Goal: Transaction & Acquisition: Download file/media

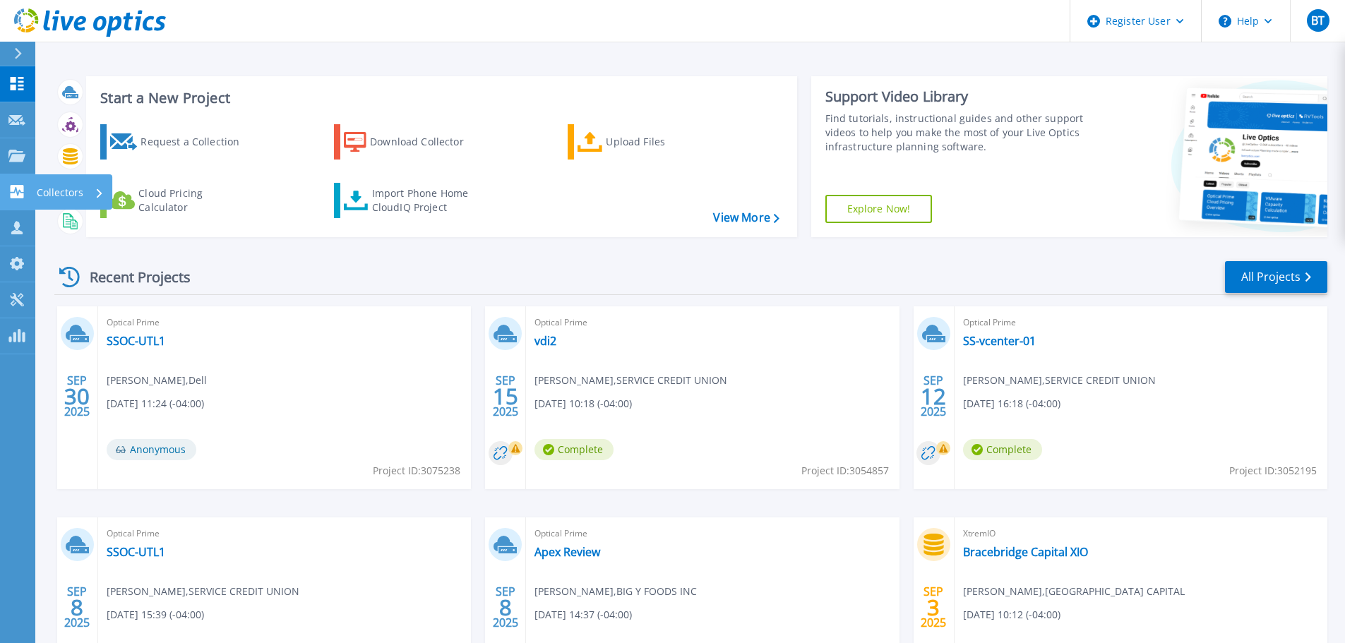
click at [13, 200] on link "Collectors Collectors" at bounding box center [17, 192] width 35 height 36
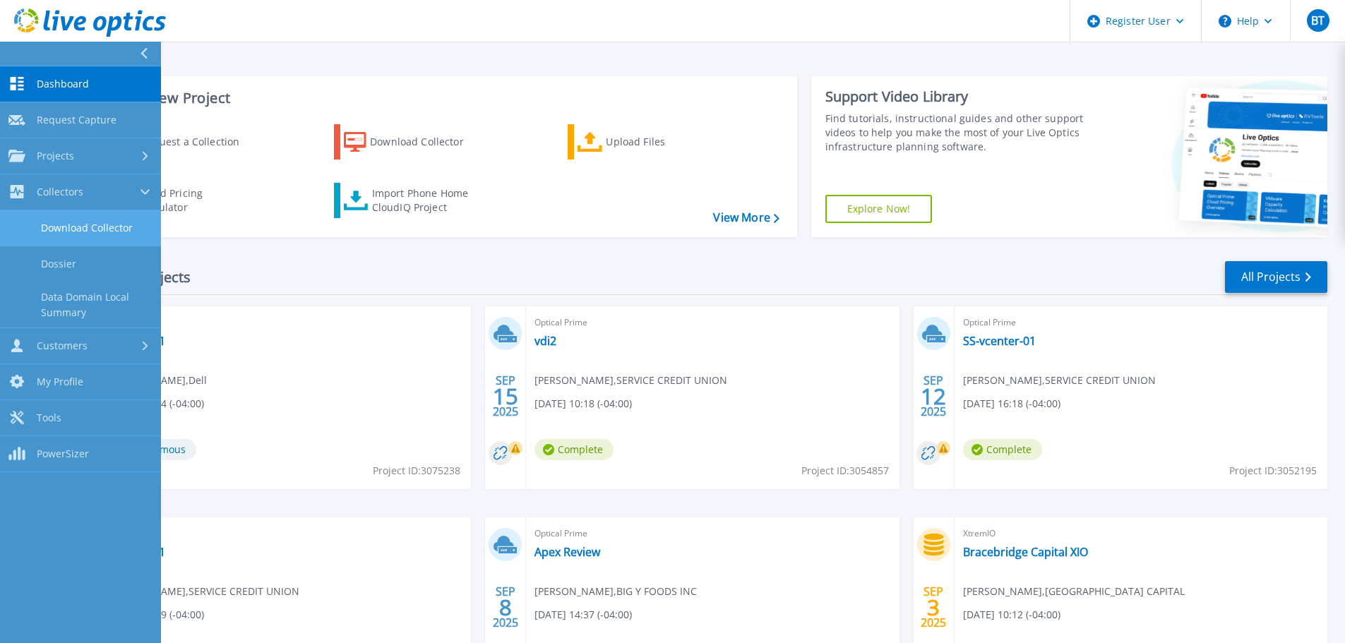
click at [73, 228] on link "Download Collector" at bounding box center [80, 228] width 161 height 36
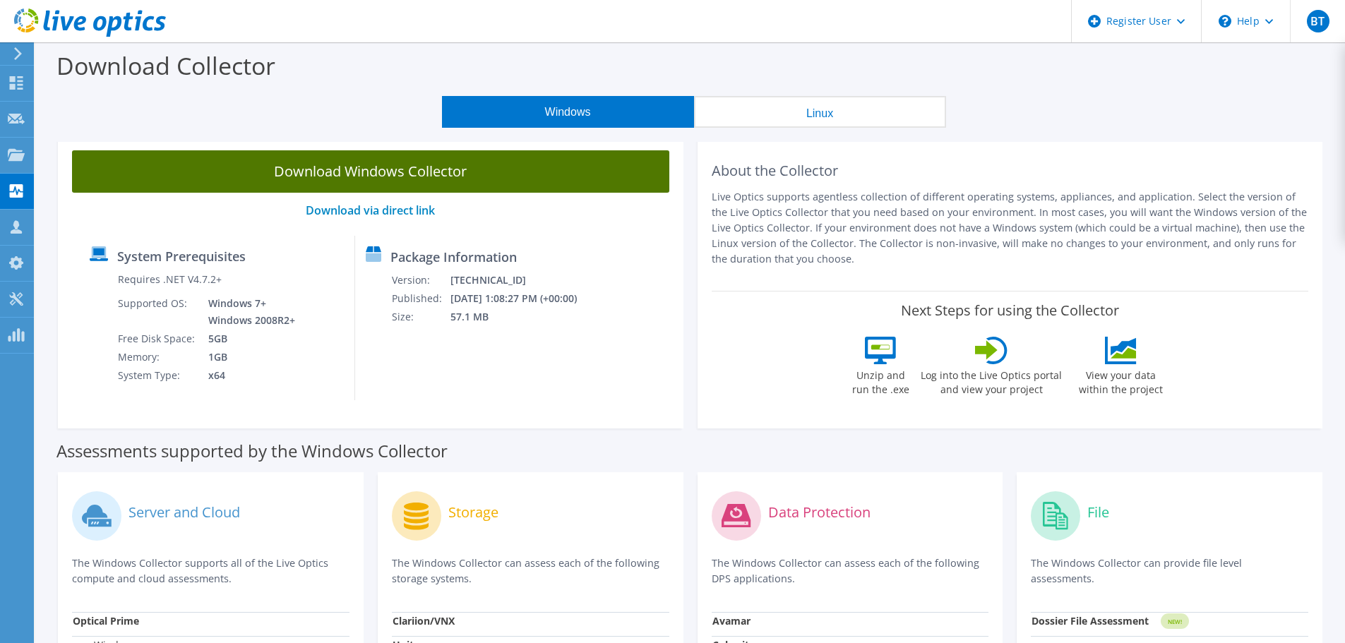
click at [488, 174] on link "Download Windows Collector" at bounding box center [370, 171] width 597 height 42
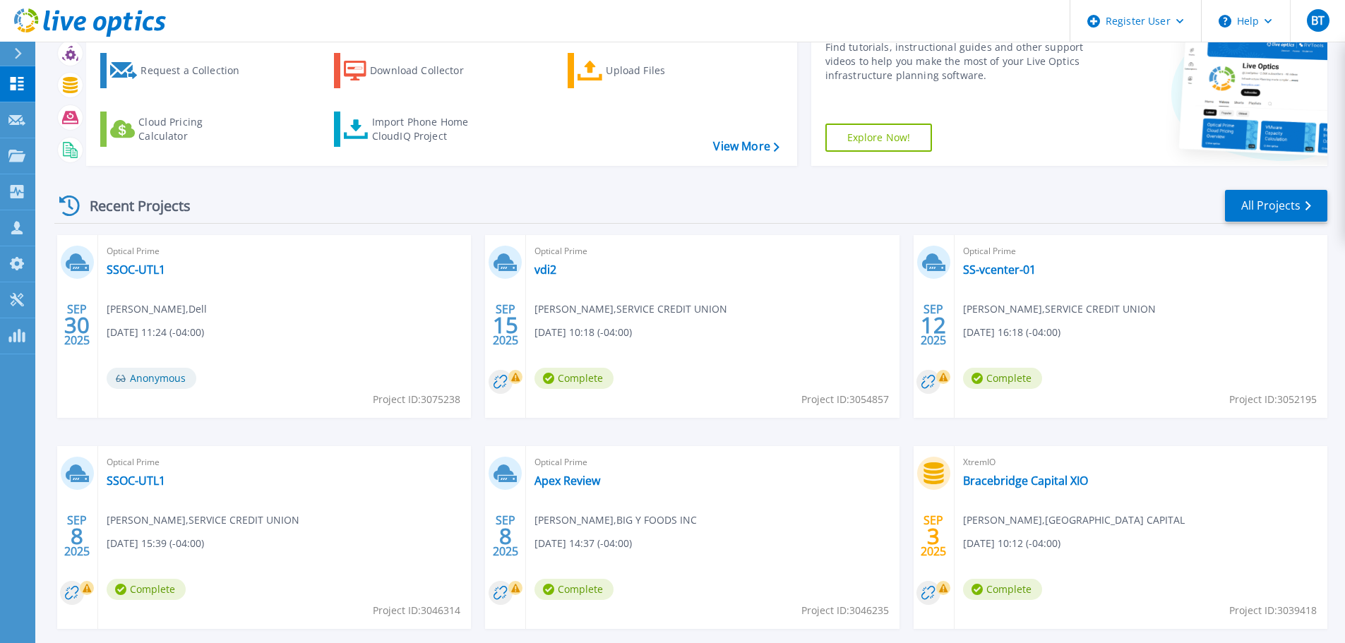
scroll to position [139, 0]
